Goal: Navigation & Orientation: Find specific page/section

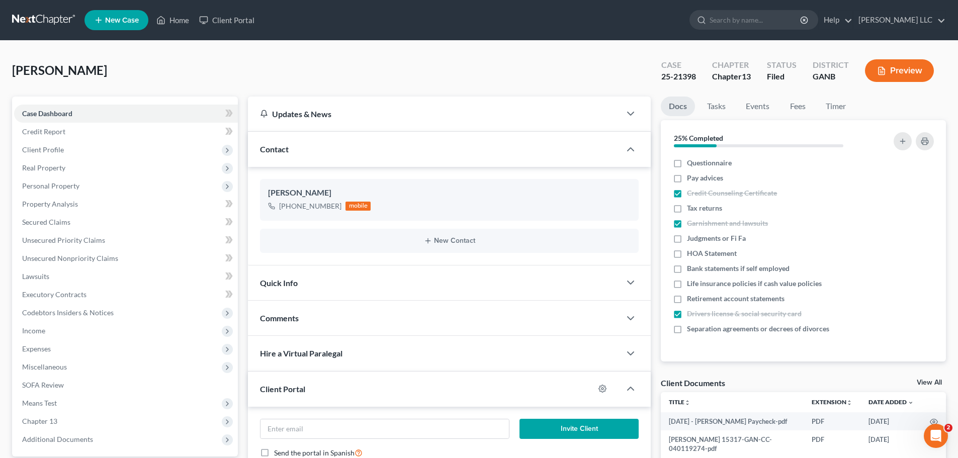
scroll to position [95, 0]
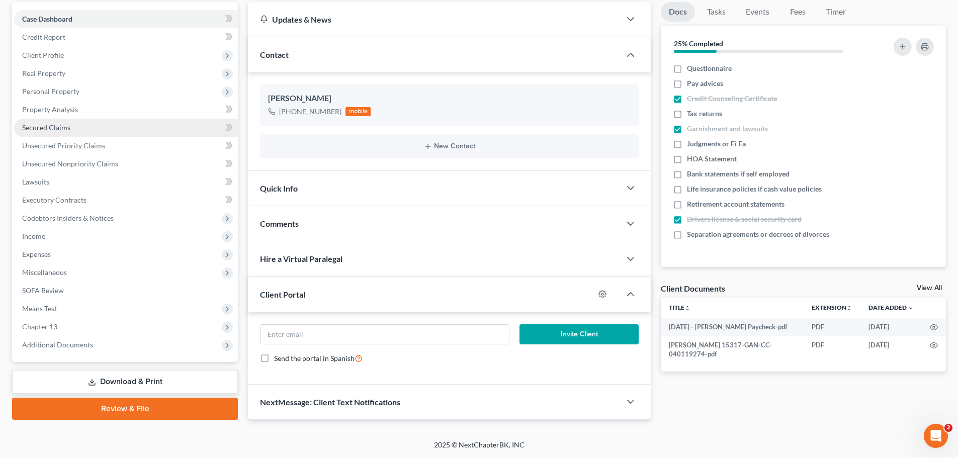
click at [104, 123] on link "Secured Claims" at bounding box center [126, 128] width 224 height 18
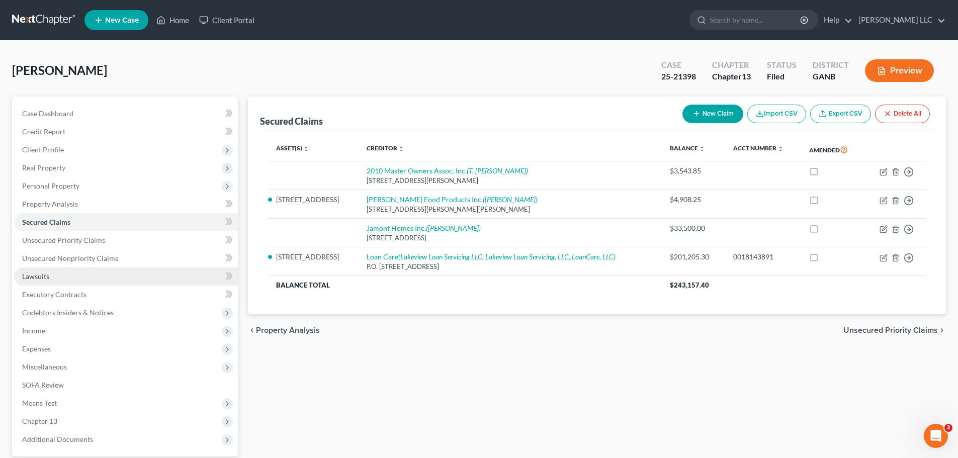
click at [84, 277] on link "Lawsuits" at bounding box center [126, 276] width 224 height 18
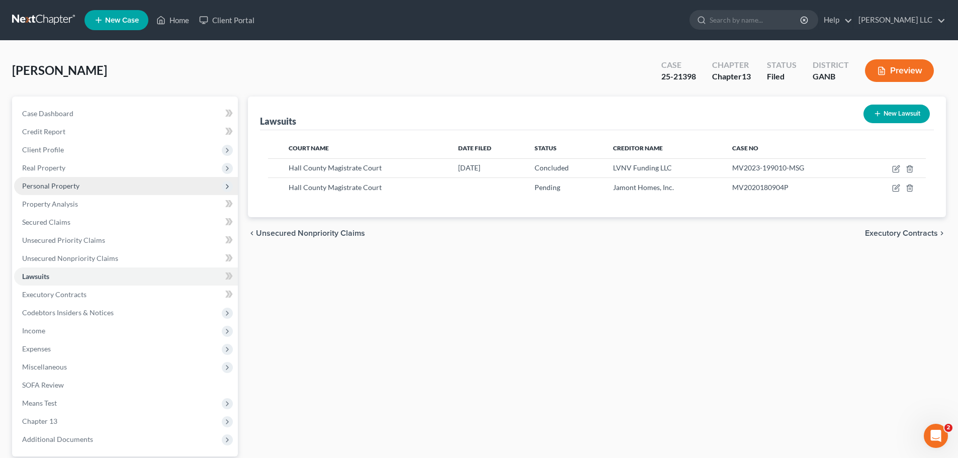
click at [81, 190] on span "Personal Property" at bounding box center [126, 186] width 224 height 18
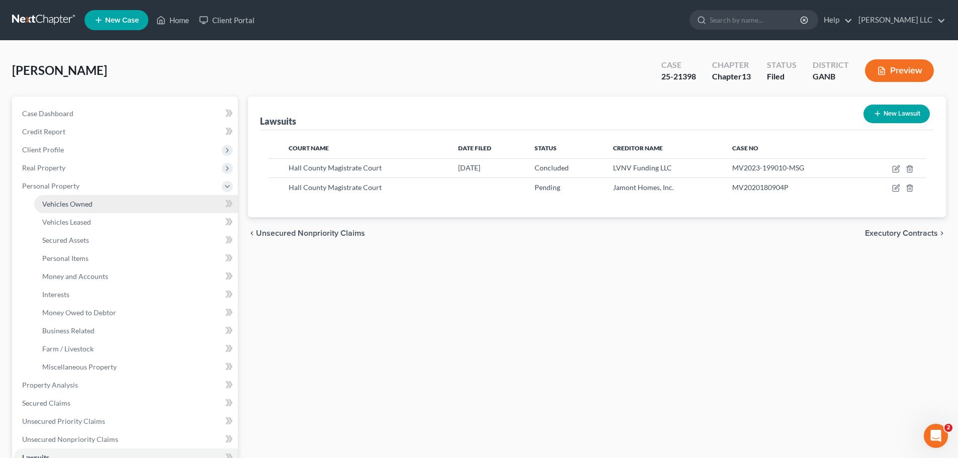
click at [84, 206] on span "Vehicles Owned" at bounding box center [67, 204] width 50 height 9
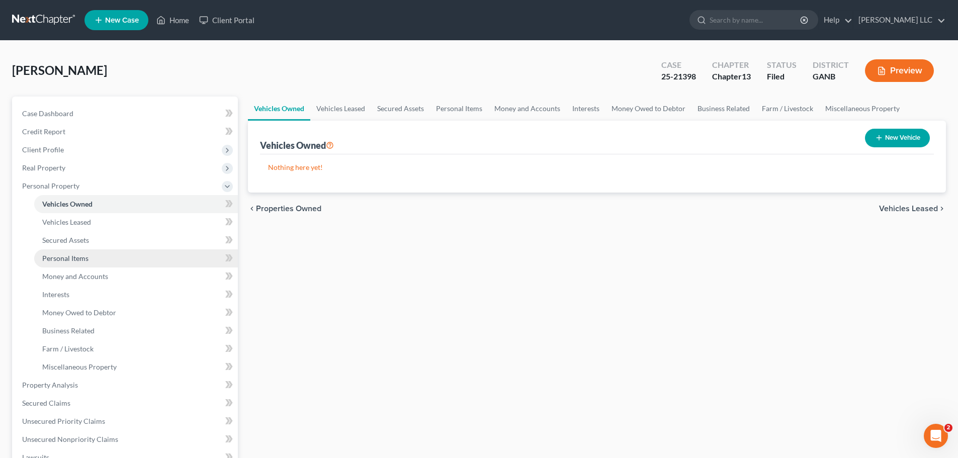
click at [77, 257] on span "Personal Items" at bounding box center [65, 258] width 46 height 9
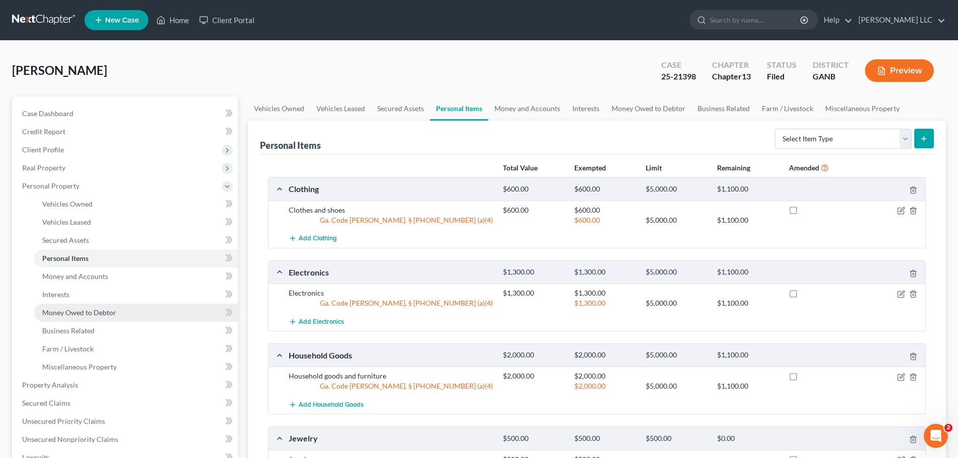
click at [76, 314] on span "Money Owed to Debtor" at bounding box center [79, 312] width 74 height 9
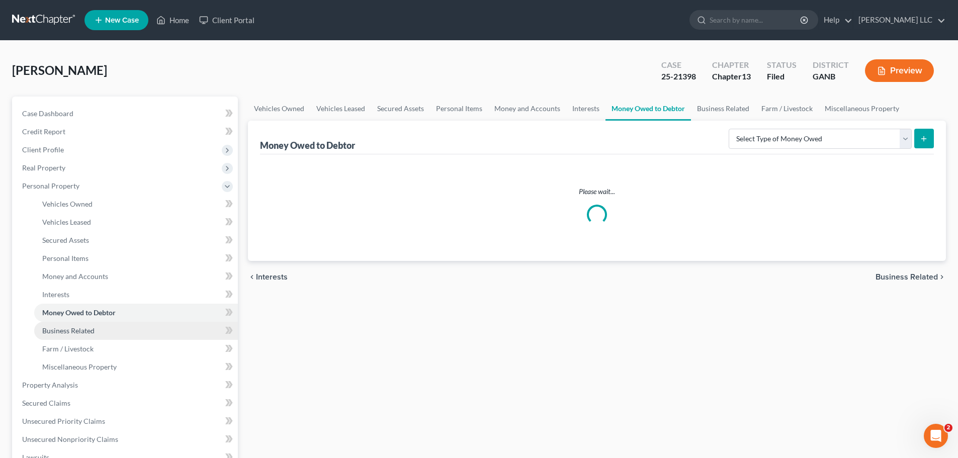
click at [80, 334] on span "Business Related" at bounding box center [68, 330] width 52 height 9
